Goal: Information Seeking & Learning: Learn about a topic

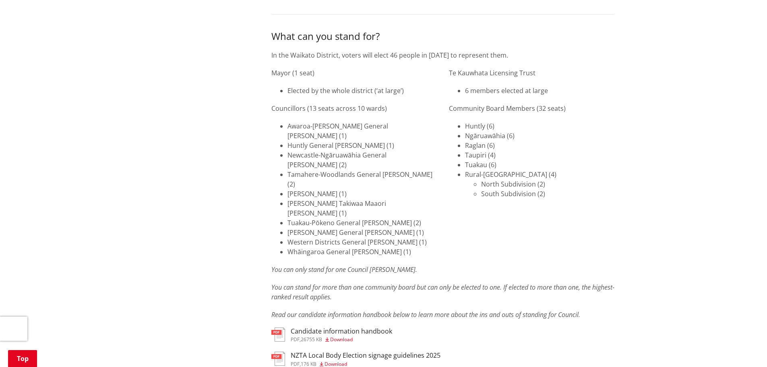
scroll to position [1128, 0]
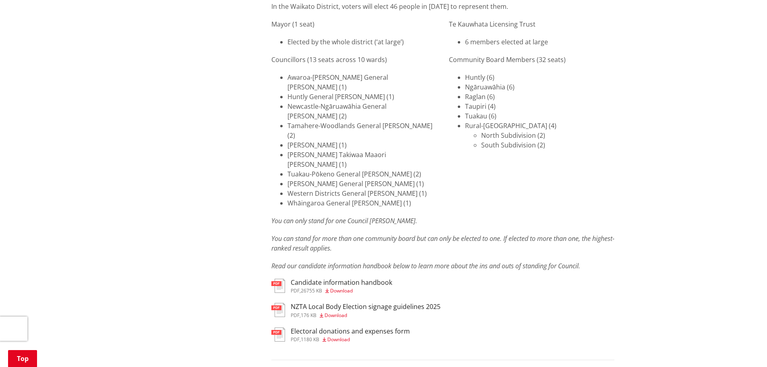
click at [337, 279] on h3 "Candidate information handbook" at bounding box center [341, 283] width 101 height 8
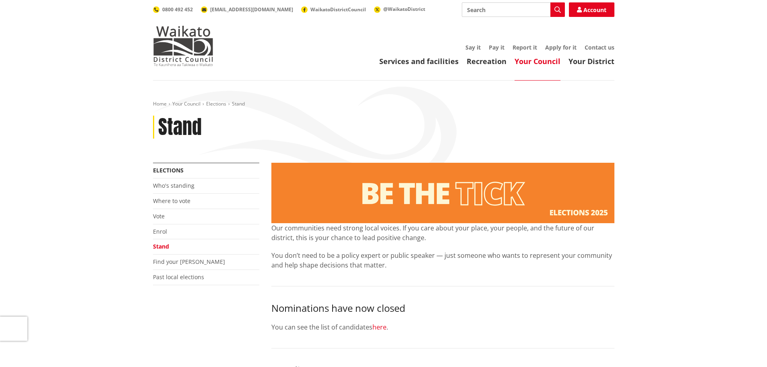
click at [381, 325] on link "here" at bounding box center [380, 327] width 14 height 9
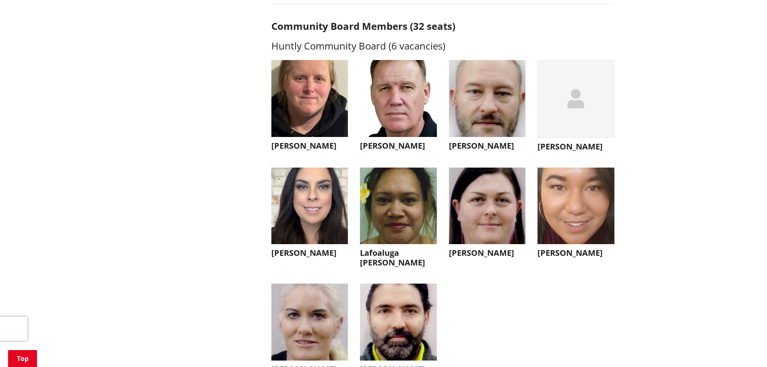
scroll to position [2135, 0]
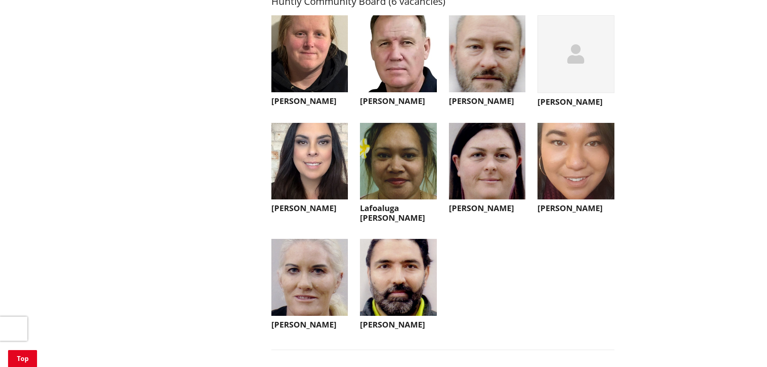
click at [432, 66] on img "button" at bounding box center [398, 53] width 77 height 77
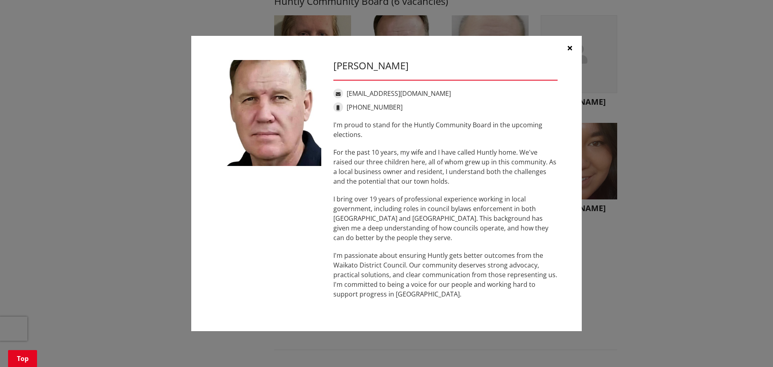
click at [568, 46] on icon "button" at bounding box center [570, 48] width 4 height 6
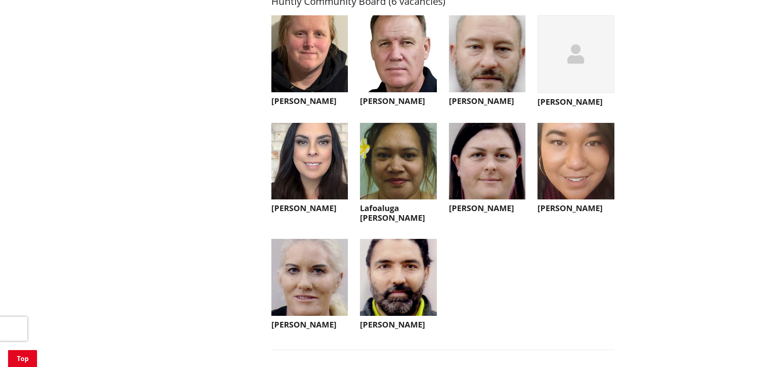
click at [405, 300] on img "button" at bounding box center [398, 277] width 77 height 77
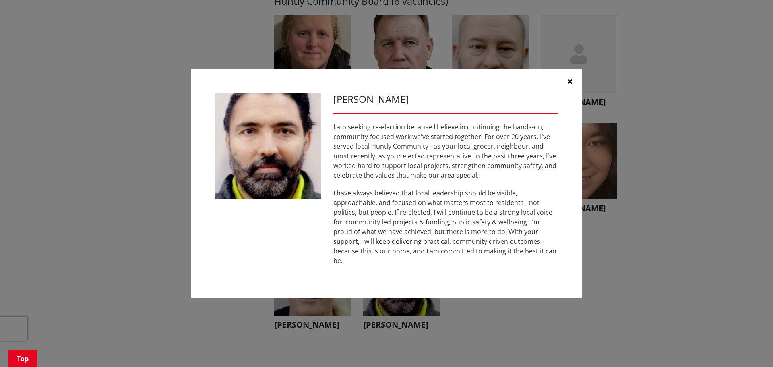
click at [570, 81] on button "button" at bounding box center [570, 81] width 24 height 24
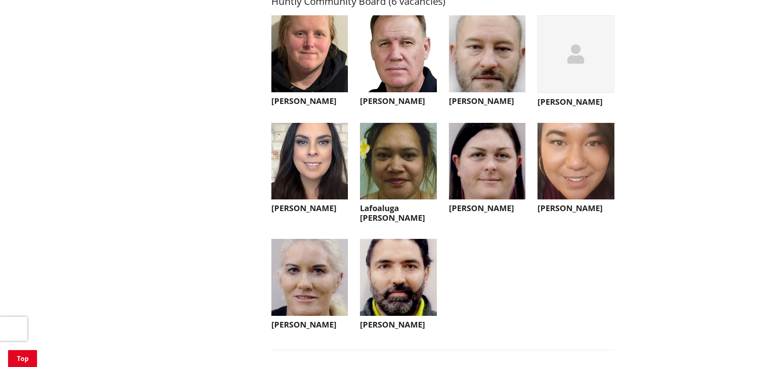
drag, startPoint x: 395, startPoint y: 171, endPoint x: 418, endPoint y: 225, distance: 58.9
click at [395, 171] on img "button" at bounding box center [398, 161] width 77 height 77
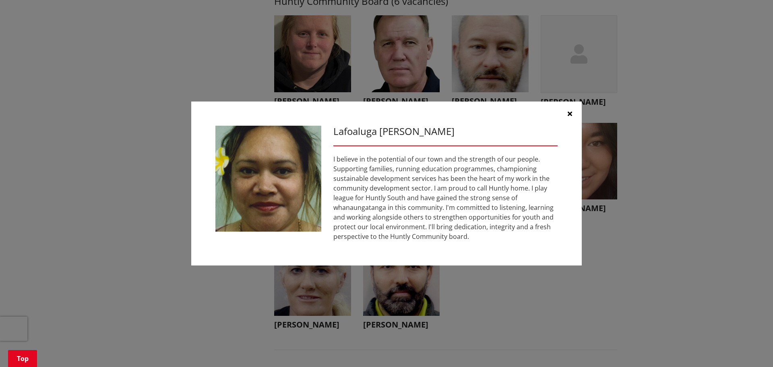
click at [572, 112] on icon "button" at bounding box center [570, 113] width 4 height 6
